Goal: Task Accomplishment & Management: Manage account settings

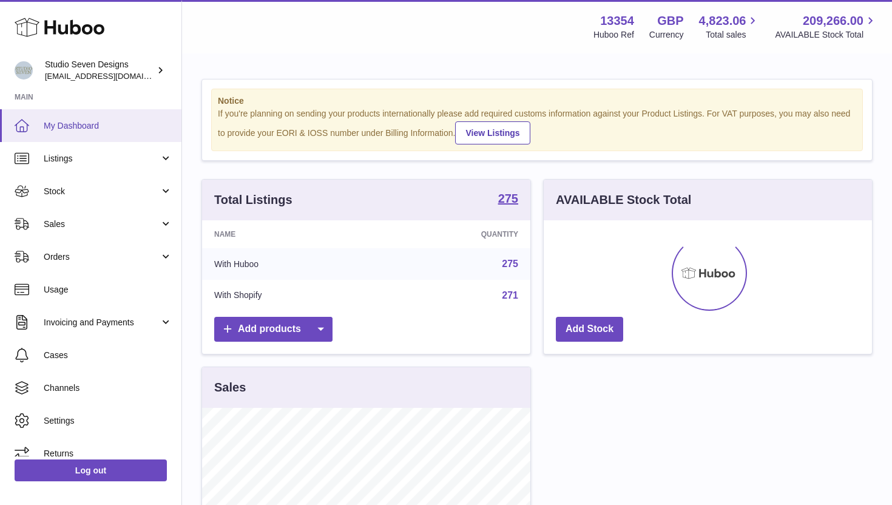
scroll to position [189, 328]
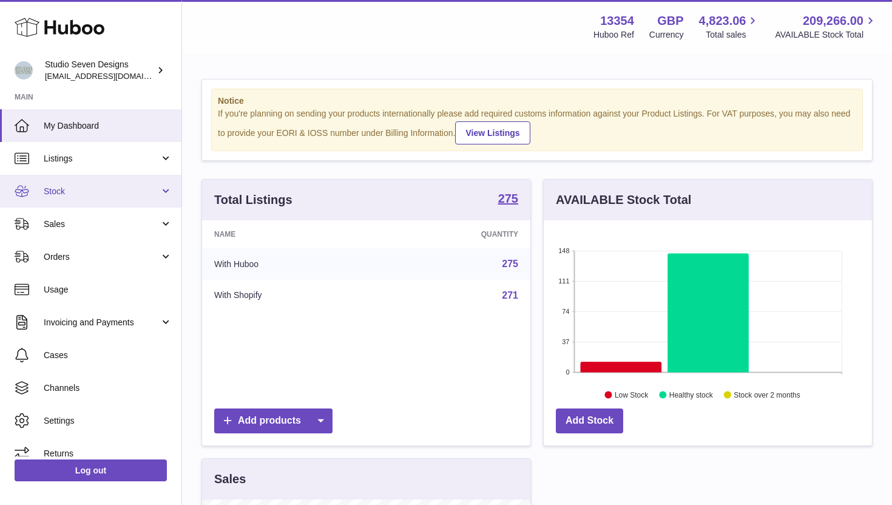
click at [86, 184] on link "Stock" at bounding box center [90, 191] width 181 height 33
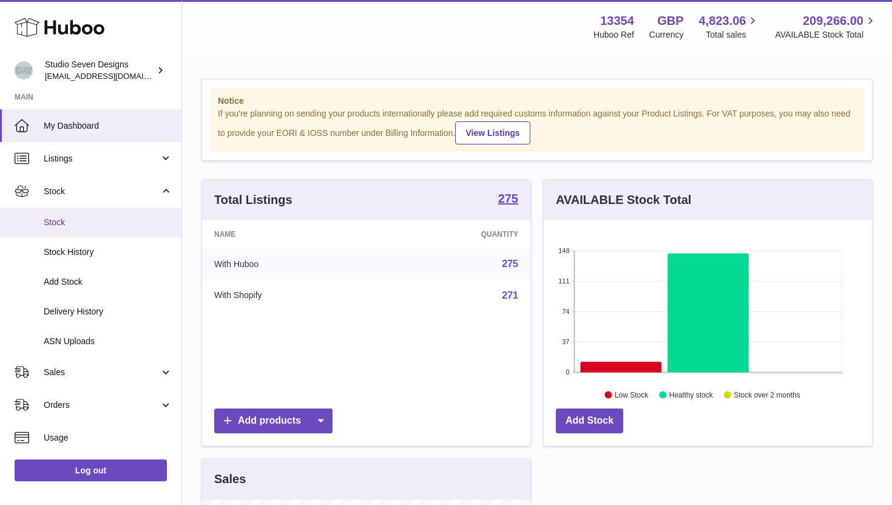
click at [83, 211] on link "Stock" at bounding box center [90, 223] width 181 height 30
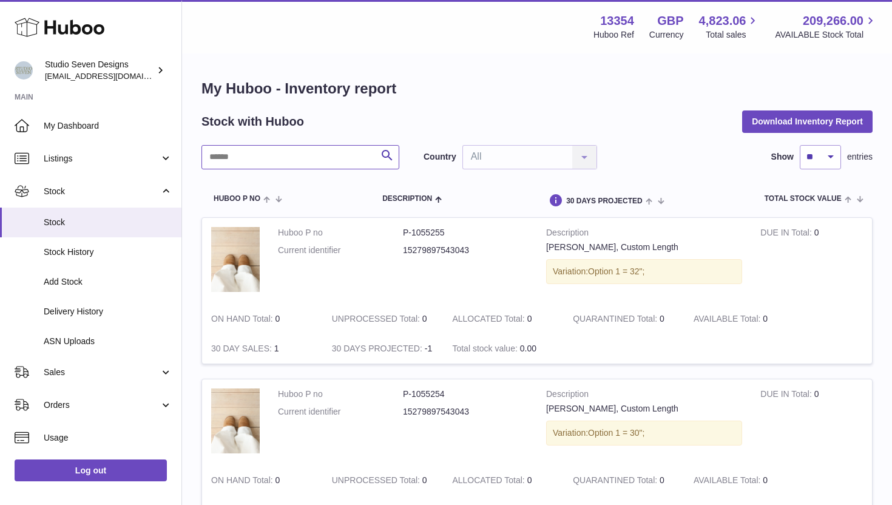
click at [279, 151] on input "text" at bounding box center [300, 157] width 198 height 24
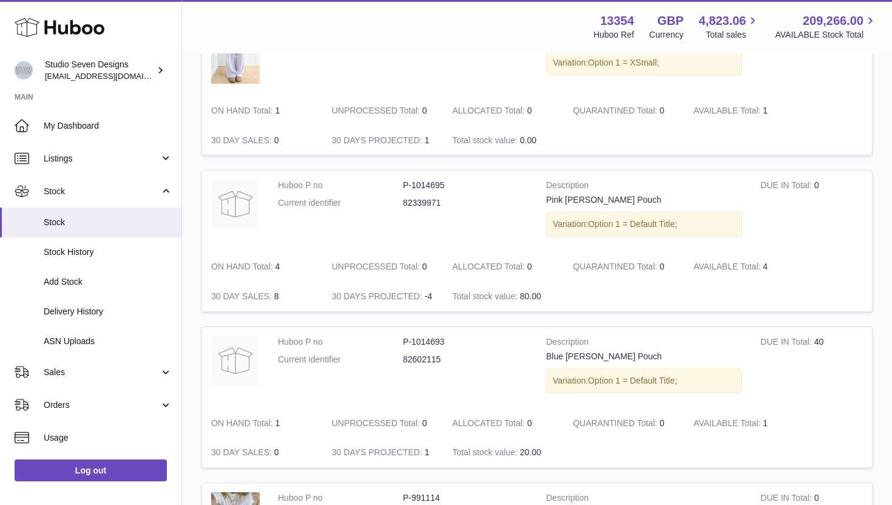
scroll to position [1447, 0]
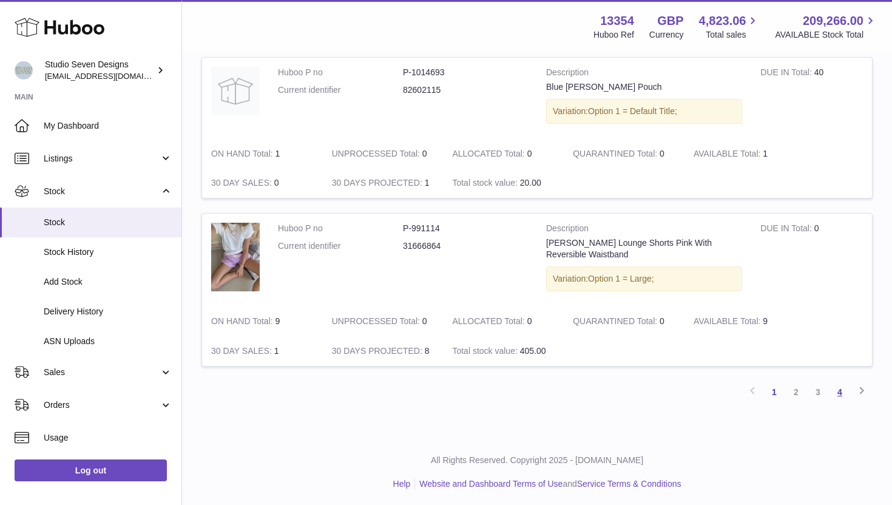
type input "***"
click at [845, 390] on link "4" at bounding box center [840, 392] width 22 height 22
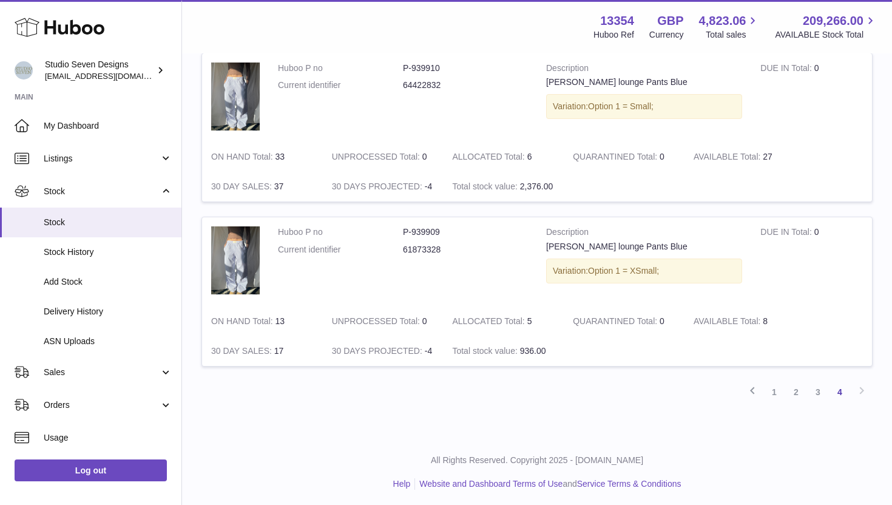
scroll to position [1464, 0]
